Goal: Task Accomplishment & Management: Use online tool/utility

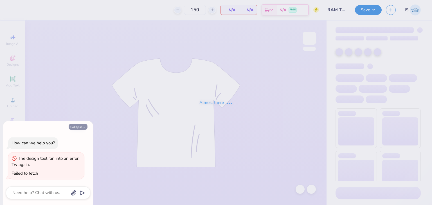
click at [83, 125] on button "Collapse" at bounding box center [78, 127] width 19 height 6
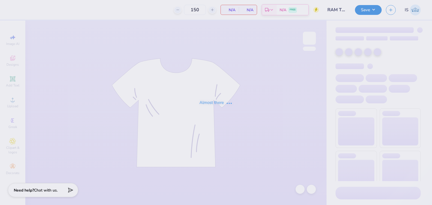
type textarea "x"
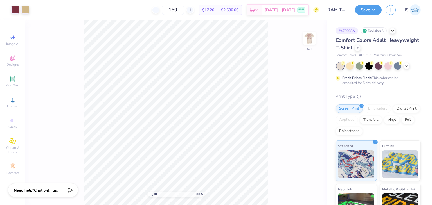
click at [390, 52] on div "Comfort Colors Adult Heavyweight T-Shirt Comfort Colors # C1717 Minimum Order: …" at bounding box center [378, 47] width 85 height 21
click at [390, 51] on div "Comfort Colors Adult Heavyweight T-Shirt" at bounding box center [378, 44] width 85 height 15
click at [361, 48] on div at bounding box center [358, 47] width 6 height 6
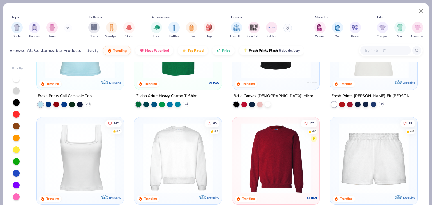
scroll to position [299, 0]
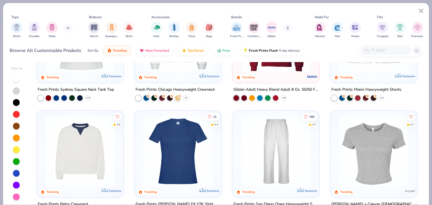
click at [254, 80] on div "170 4.8 Trending" at bounding box center [275, 39] width 87 height 87
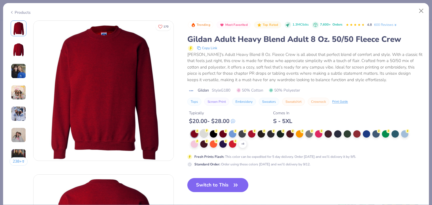
click at [201, 136] on div at bounding box center [203, 133] width 7 height 7
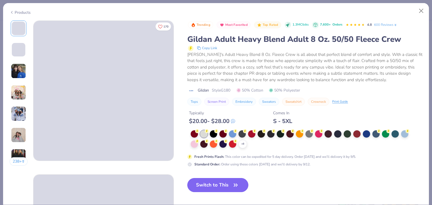
click at [210, 184] on button "Switch to This" at bounding box center [217, 185] width 61 height 14
click at [221, 183] on button "Switch to This" at bounding box center [217, 185] width 61 height 14
click at [215, 183] on button "Switch to This" at bounding box center [217, 185] width 61 height 14
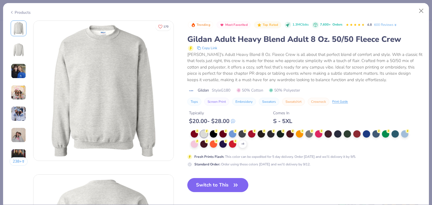
scroll to position [87, 0]
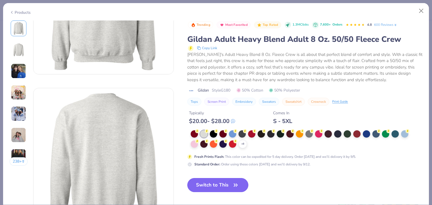
click at [212, 183] on button "Switch to This" at bounding box center [217, 185] width 61 height 14
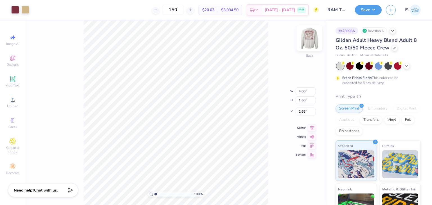
click at [313, 40] on img at bounding box center [309, 38] width 23 height 23
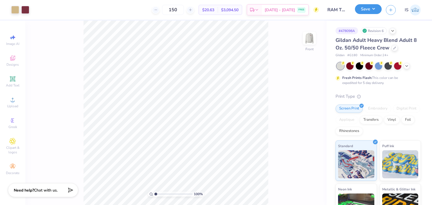
click at [373, 7] on button "Save" at bounding box center [368, 9] width 27 height 10
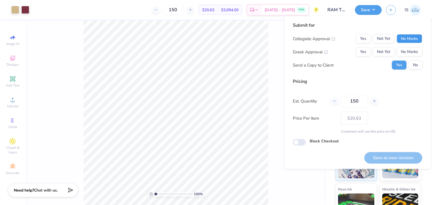
click at [415, 37] on button "No Marks" at bounding box center [410, 38] width 26 height 9
click at [415, 49] on button "No Marks" at bounding box center [410, 52] width 26 height 9
click at [377, 153] on button "Save as new revision" at bounding box center [393, 158] width 58 height 12
type input "$20.63"
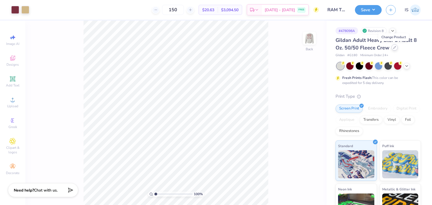
click at [393, 47] on icon at bounding box center [394, 47] width 3 height 3
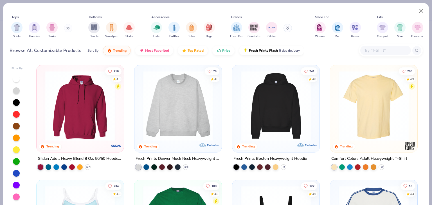
click at [383, 52] on input "text" at bounding box center [385, 50] width 43 height 6
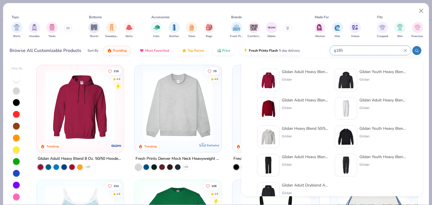
type input "g185"
click at [305, 76] on div "Gildan Adult Heavy Blend 8 Oz. 50/50 Hooded Sweatshirt Gildan" at bounding box center [305, 80] width 47 height 23
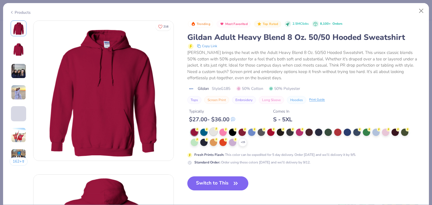
click at [214, 133] on div at bounding box center [213, 131] width 7 height 7
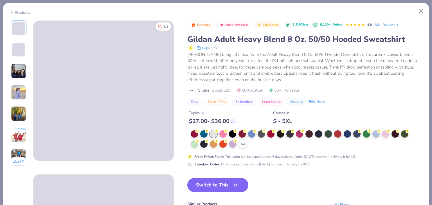
click at [227, 190] on button "Switch to This" at bounding box center [217, 185] width 61 height 14
click at [216, 180] on button "Switch to This" at bounding box center [217, 185] width 61 height 14
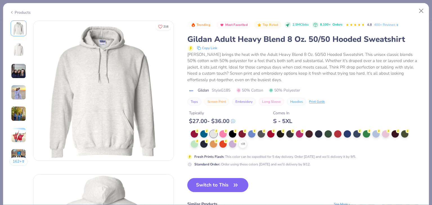
click at [210, 187] on button "Switch to This" at bounding box center [217, 185] width 61 height 14
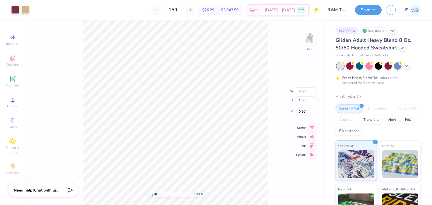
type input "3.29"
click at [313, 39] on img at bounding box center [309, 38] width 23 height 23
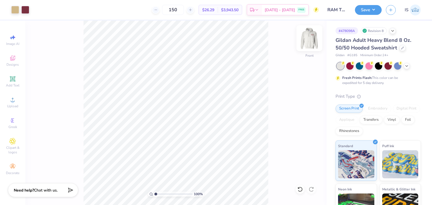
click at [314, 43] on img at bounding box center [309, 38] width 23 height 23
click at [318, 32] on div "100 % Front" at bounding box center [175, 113] width 301 height 185
type input "3.00"
drag, startPoint x: 383, startPoint y: 8, endPoint x: 375, endPoint y: 8, distance: 8.2
click at [375, 8] on div "Save IS" at bounding box center [393, 10] width 77 height 20
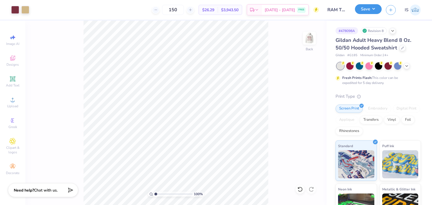
click at [375, 8] on button "Save" at bounding box center [368, 9] width 27 height 10
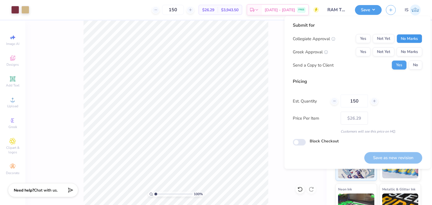
click at [419, 37] on button "No Marks" at bounding box center [410, 38] width 26 height 9
click at [417, 51] on button "No Marks" at bounding box center [410, 52] width 26 height 9
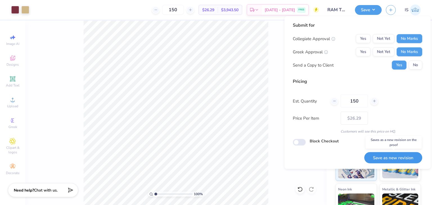
click at [394, 158] on button "Save as new revision" at bounding box center [393, 158] width 58 height 12
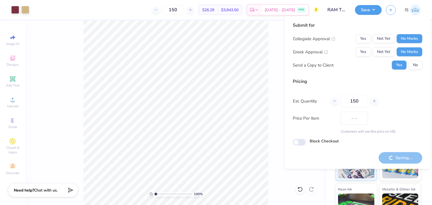
type input "$26.29"
